Goal: Information Seeking & Learning: Learn about a topic

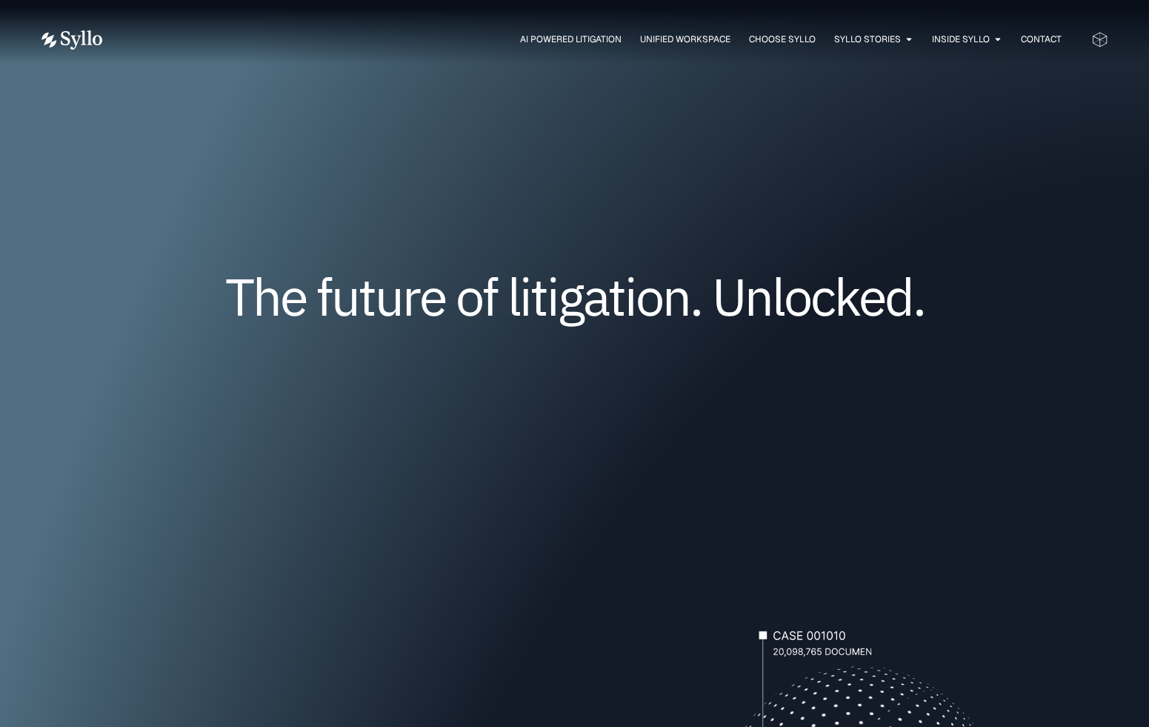
click at [60, 39] on img at bounding box center [71, 39] width 61 height 19
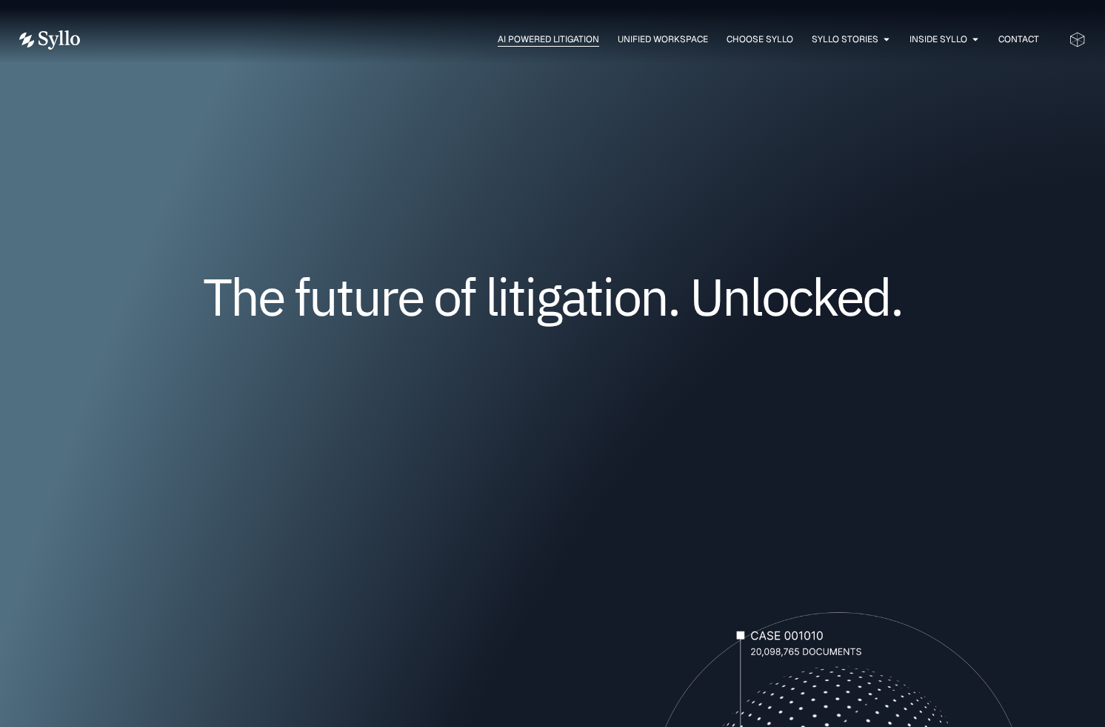
click at [561, 37] on span "AI Powered Litigation" at bounding box center [548, 39] width 101 height 13
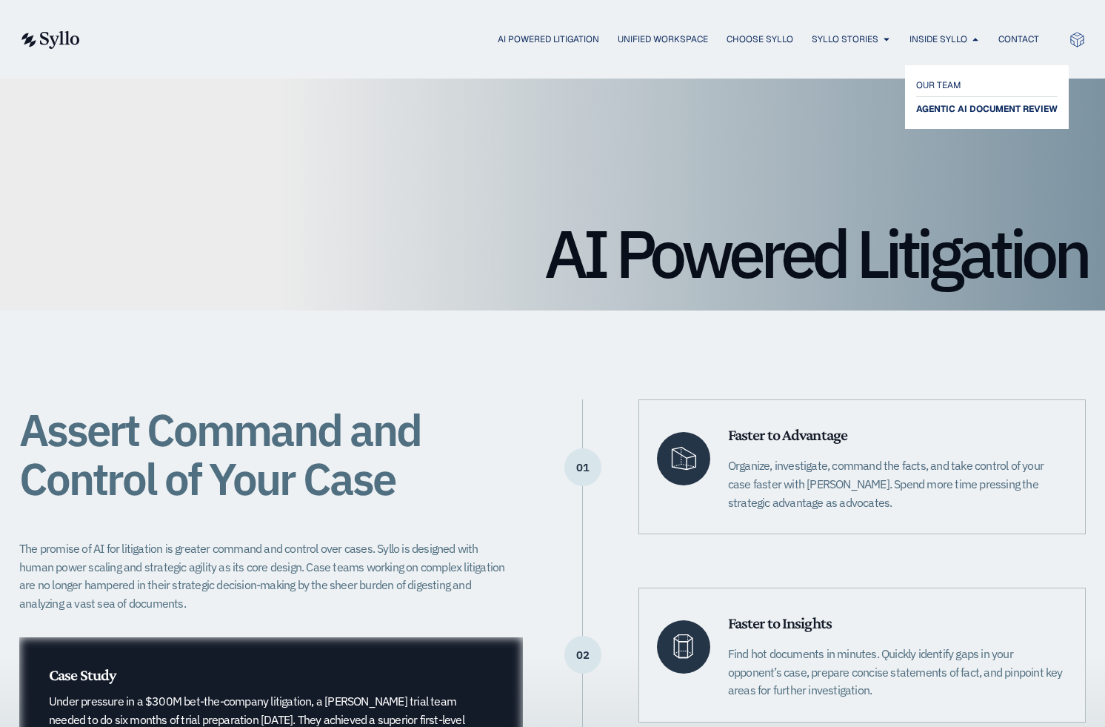
click at [942, 104] on span "AGENTIC AI DOCUMENT REVIEW" at bounding box center [986, 109] width 141 height 18
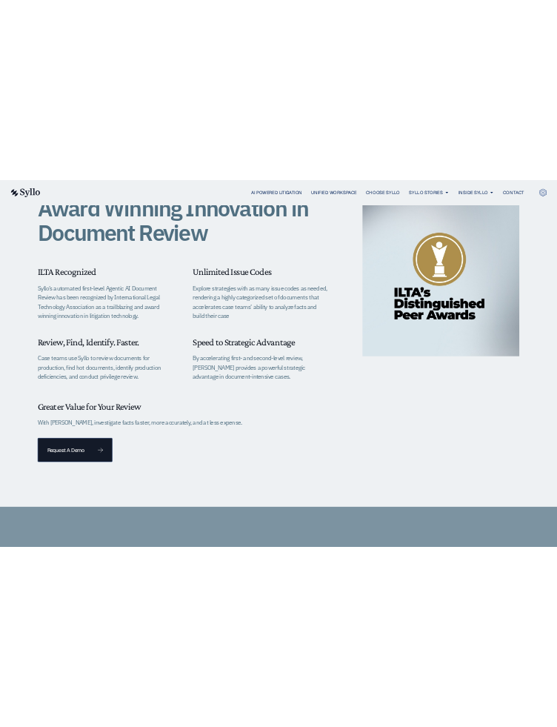
scroll to position [430, 0]
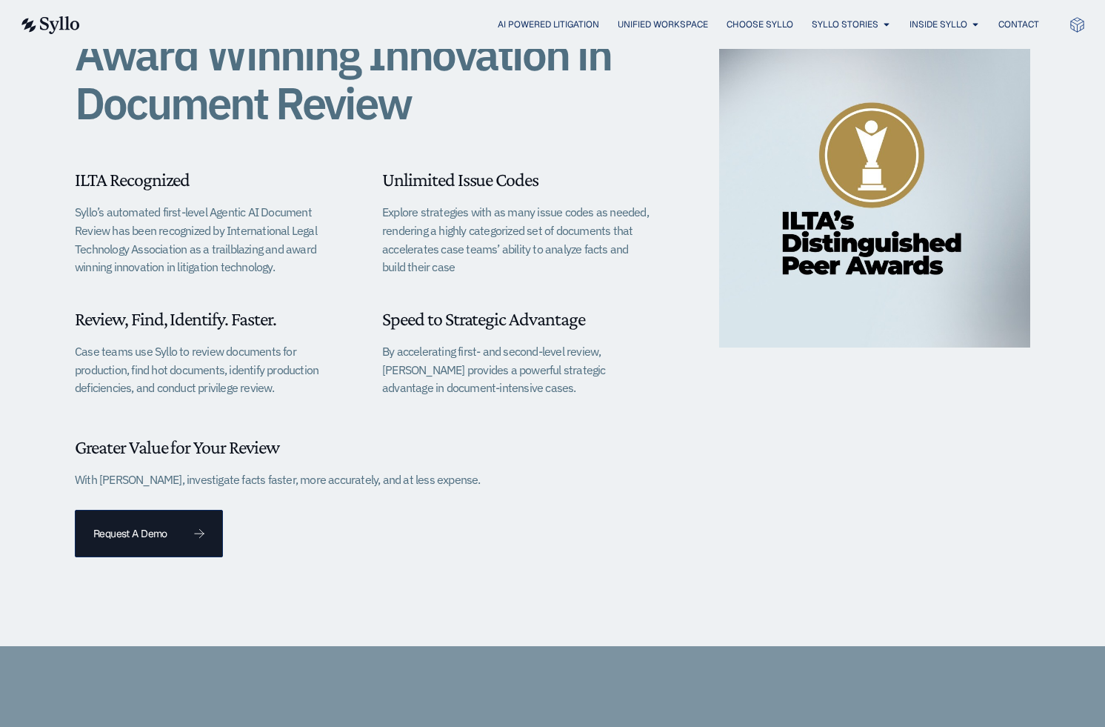
click at [1102, 79] on div "Award Winning Innovation in Document Review ILTA Recognized Syllo’s automated f…" at bounding box center [552, 296] width 1105 height 699
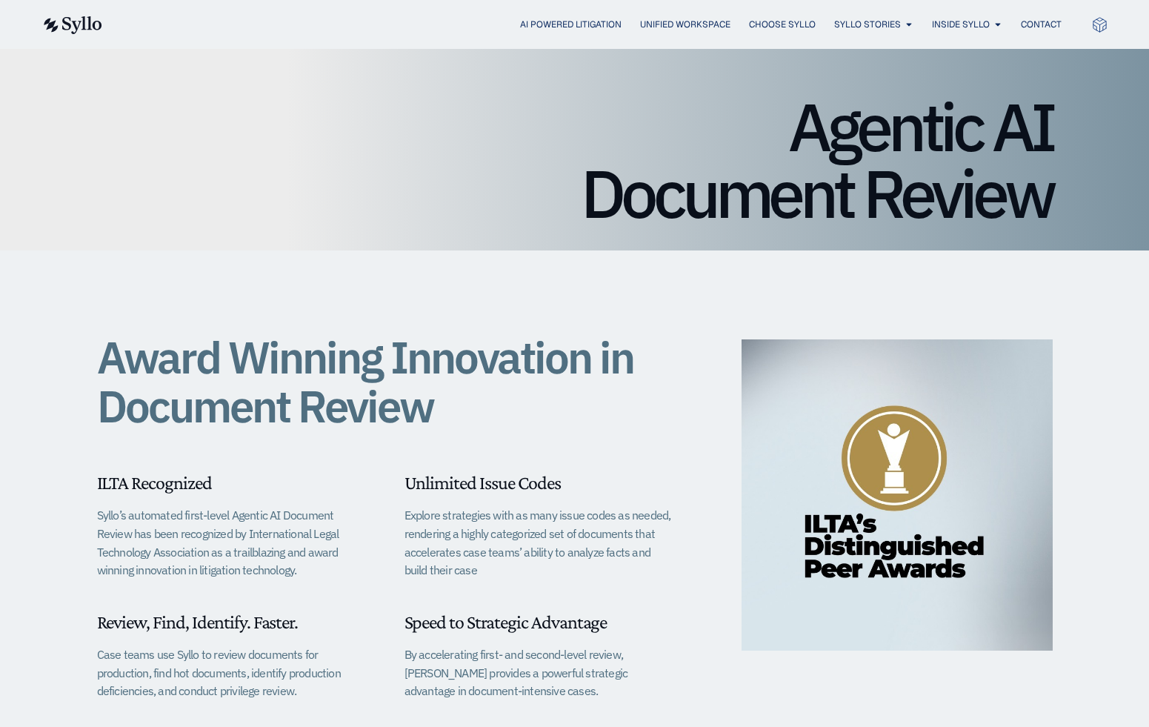
scroll to position [96, 0]
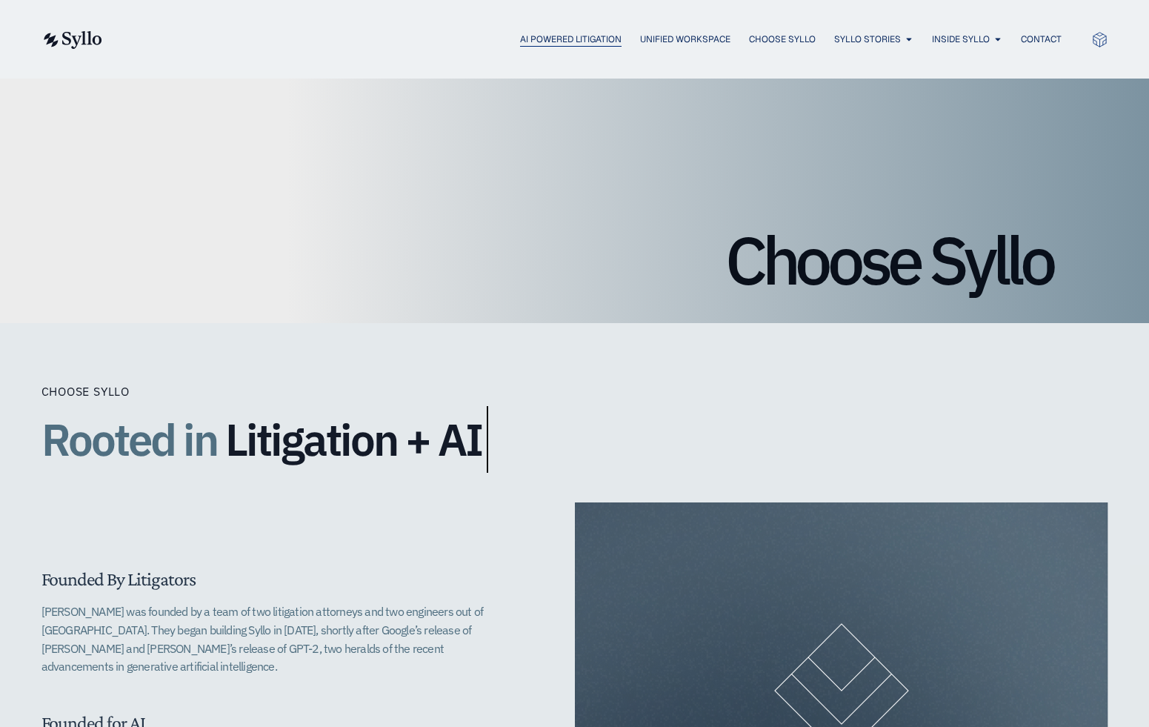
click at [566, 33] on span "AI Powered Litigation" at bounding box center [570, 39] width 101 height 13
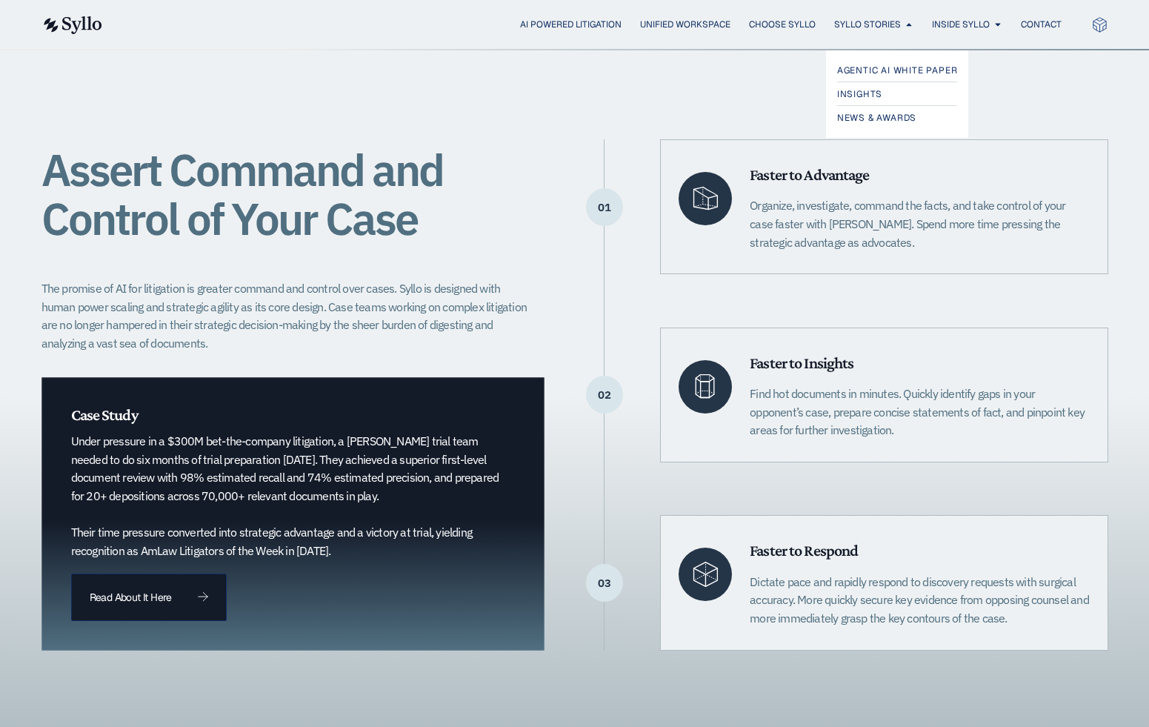
scroll to position [165, 0]
